Goal: Navigation & Orientation: Understand site structure

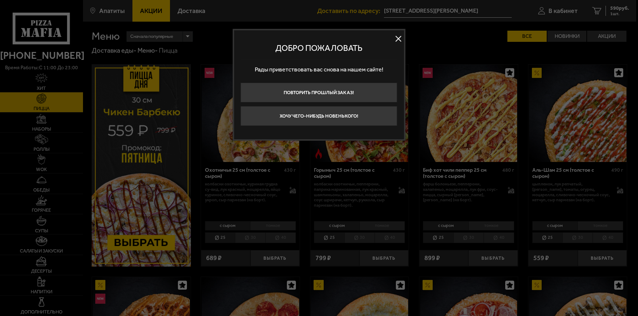
click at [397, 37] on button at bounding box center [398, 39] width 11 height 11
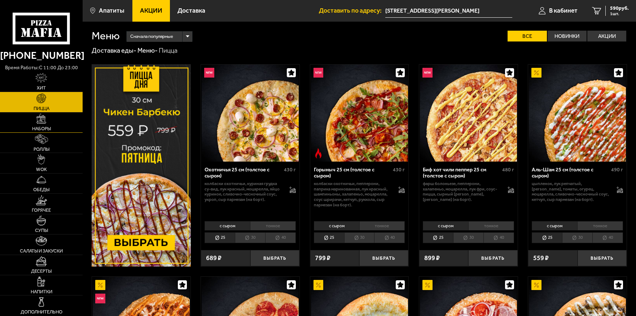
click at [33, 127] on span "Наборы" at bounding box center [41, 128] width 19 height 5
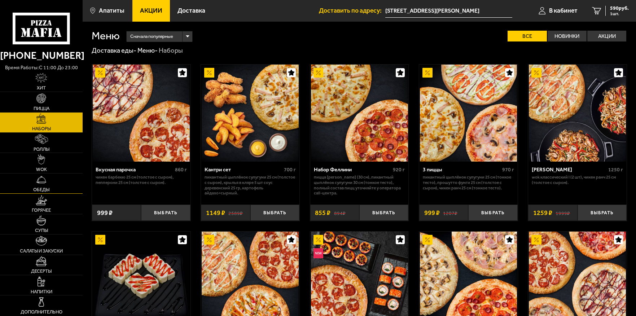
click at [57, 184] on link "Обеды" at bounding box center [41, 184] width 83 height 20
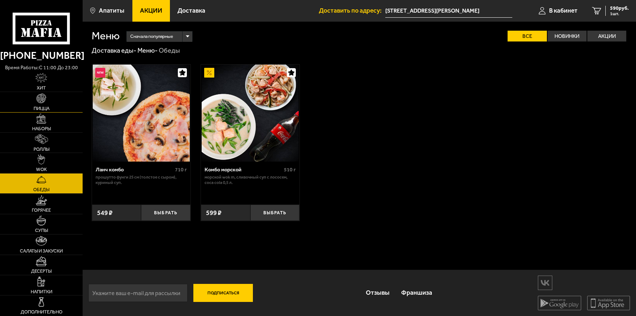
click at [57, 104] on link "Пицца" at bounding box center [41, 102] width 83 height 20
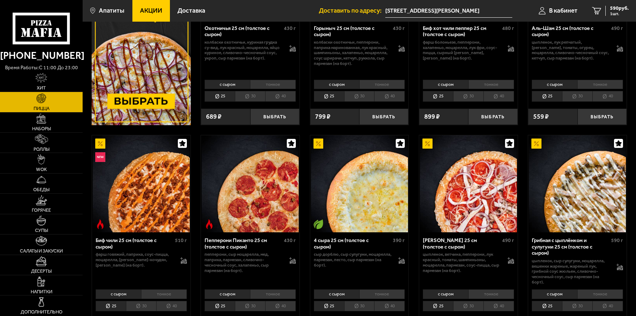
scroll to position [144, 0]
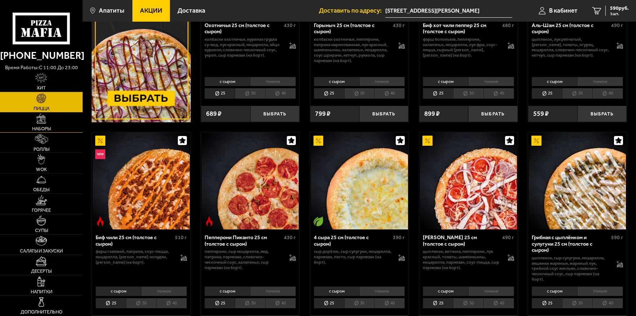
click at [34, 116] on link "Наборы" at bounding box center [41, 123] width 83 height 20
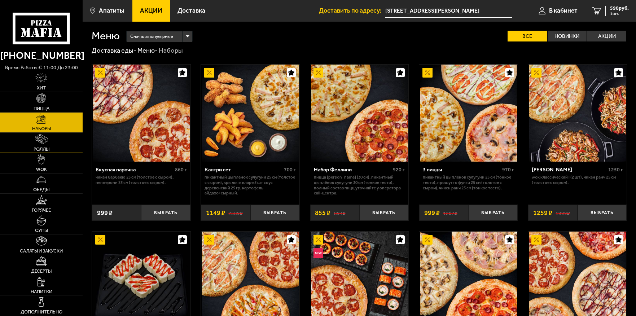
click at [38, 150] on span "Роллы" at bounding box center [42, 149] width 16 height 5
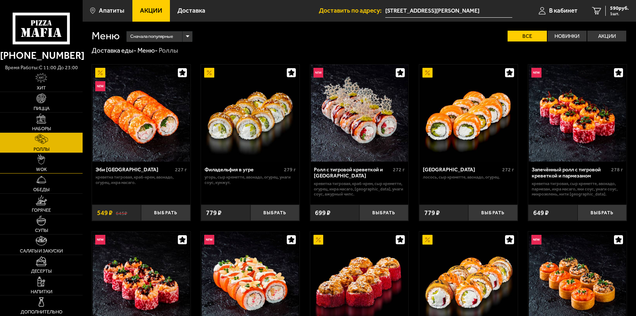
click at [49, 167] on link "WOK" at bounding box center [41, 163] width 83 height 20
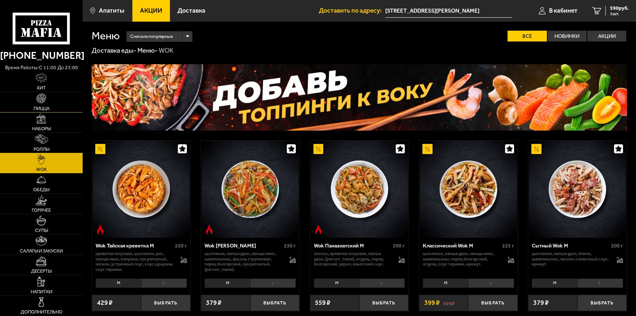
click at [40, 107] on span "Пицца" at bounding box center [42, 108] width 16 height 5
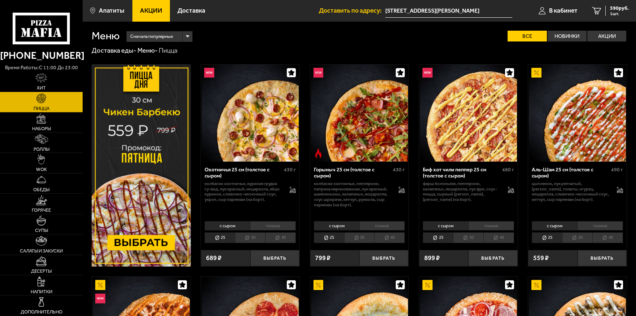
click at [468, 240] on li "30" at bounding box center [468, 237] width 30 height 11
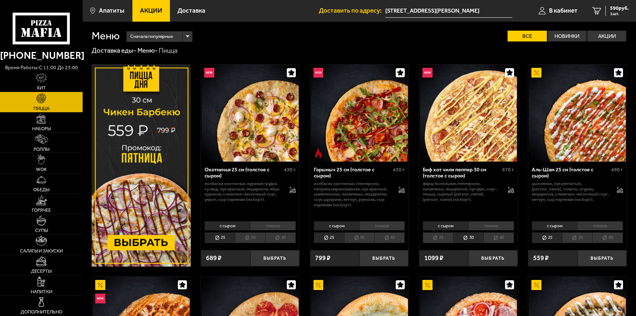
click at [506, 240] on li "40" at bounding box center [499, 237] width 31 height 11
click at [446, 239] on li "25" at bounding box center [438, 237] width 30 height 11
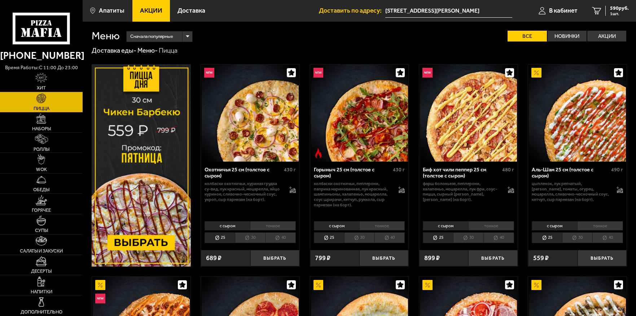
click at [476, 242] on li "30" at bounding box center [468, 237] width 30 height 11
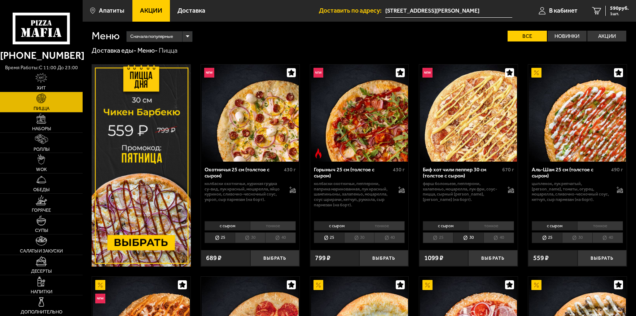
click at [490, 236] on li "40" at bounding box center [499, 237] width 31 height 11
click at [287, 237] on li "40" at bounding box center [280, 237] width 31 height 11
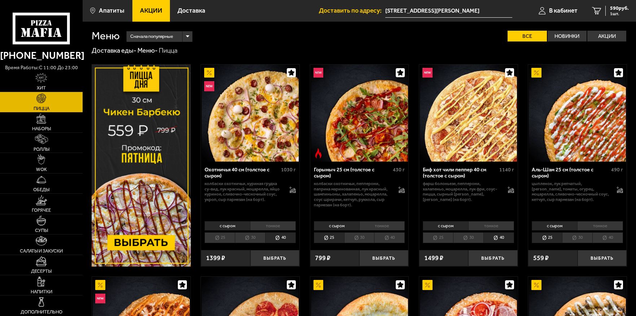
click at [392, 242] on li "40" at bounding box center [389, 237] width 31 height 11
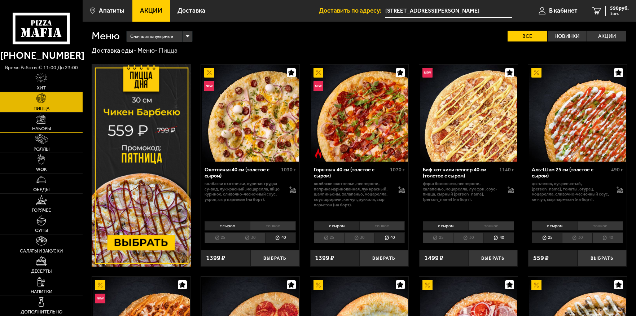
click at [43, 131] on span "Наборы" at bounding box center [41, 128] width 19 height 5
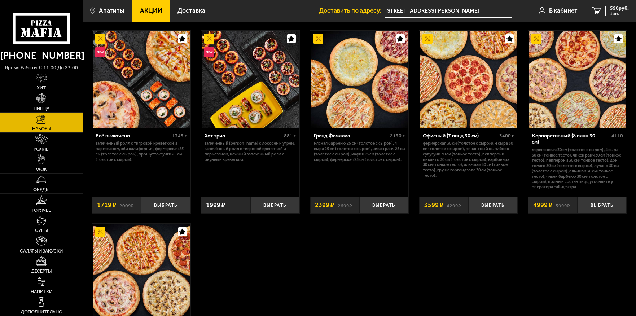
scroll to position [397, 0]
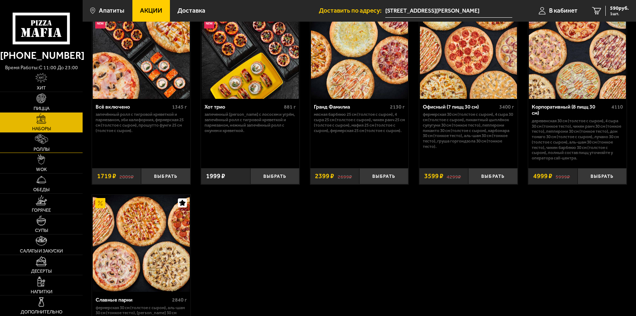
click at [42, 142] on img at bounding box center [41, 139] width 13 height 10
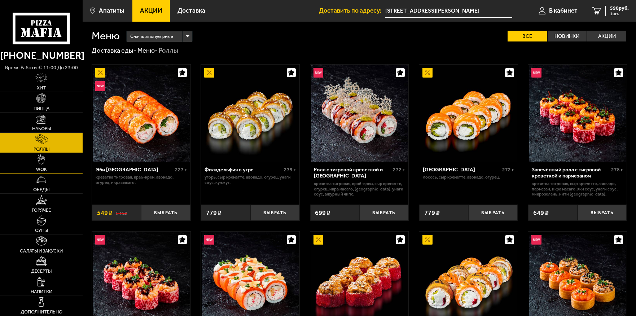
click at [49, 161] on link "WOK" at bounding box center [41, 163] width 83 height 20
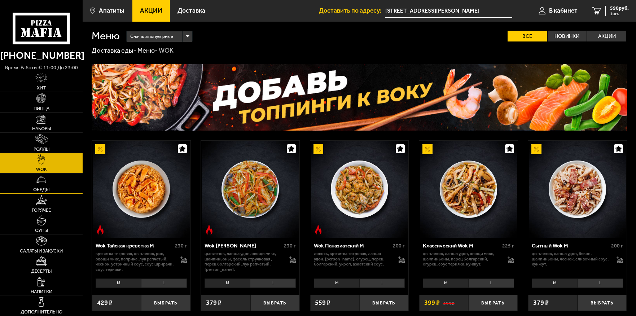
click at [49, 189] on span "Обеды" at bounding box center [41, 189] width 16 height 5
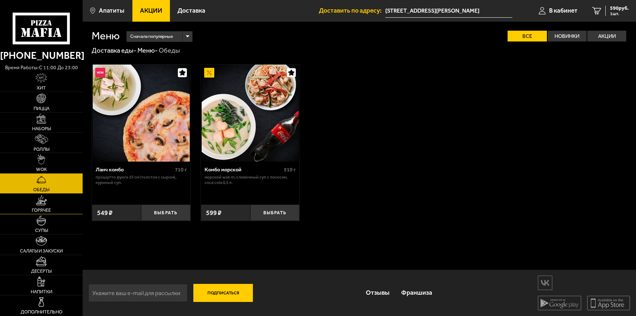
click at [49, 201] on link "Горячее" at bounding box center [41, 204] width 83 height 20
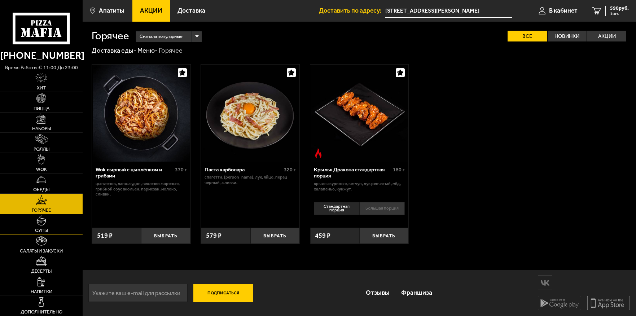
click at [48, 220] on link "Супы" at bounding box center [41, 224] width 83 height 20
